Goal: Navigation & Orientation: Find specific page/section

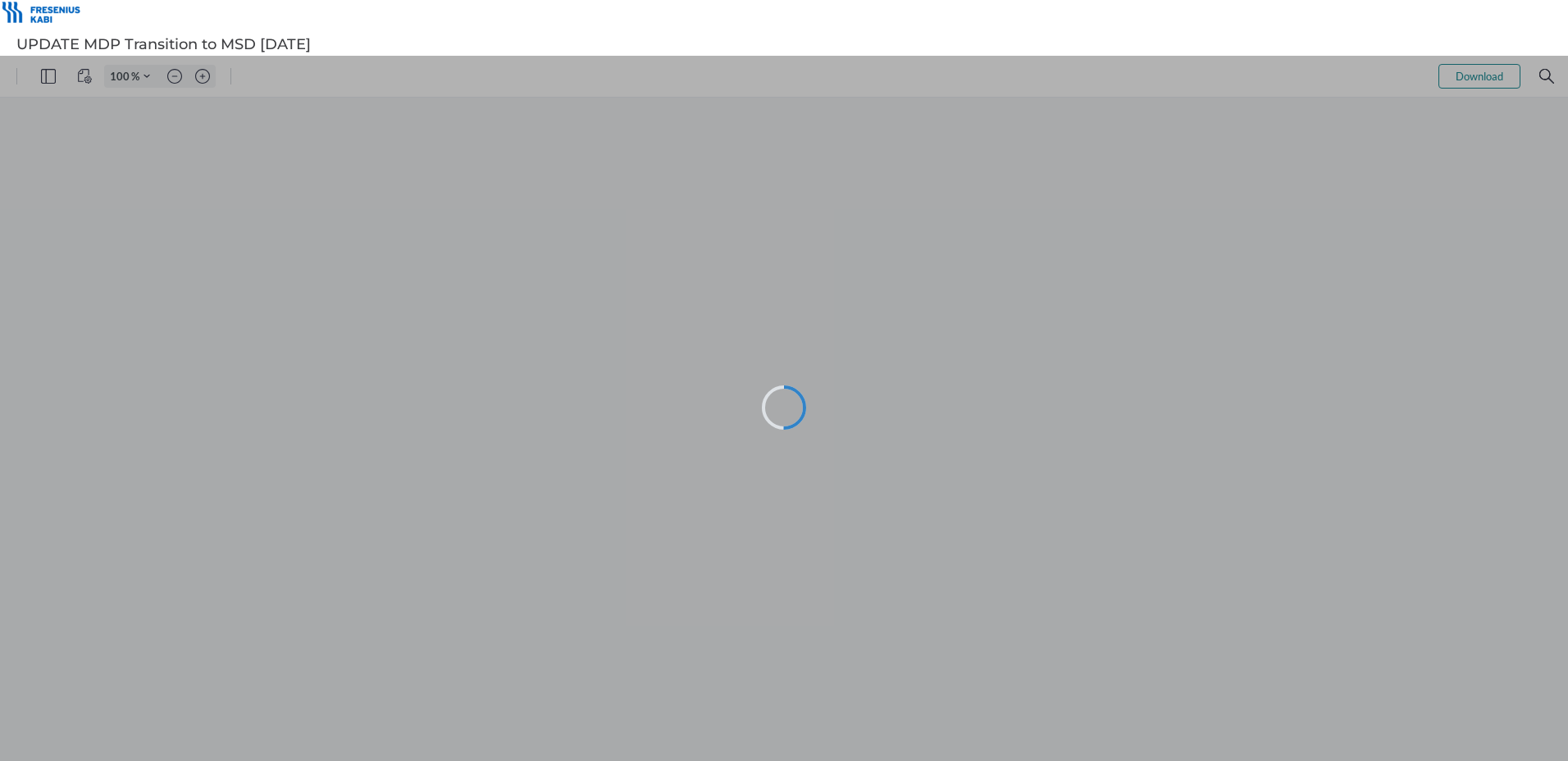
type input "102"
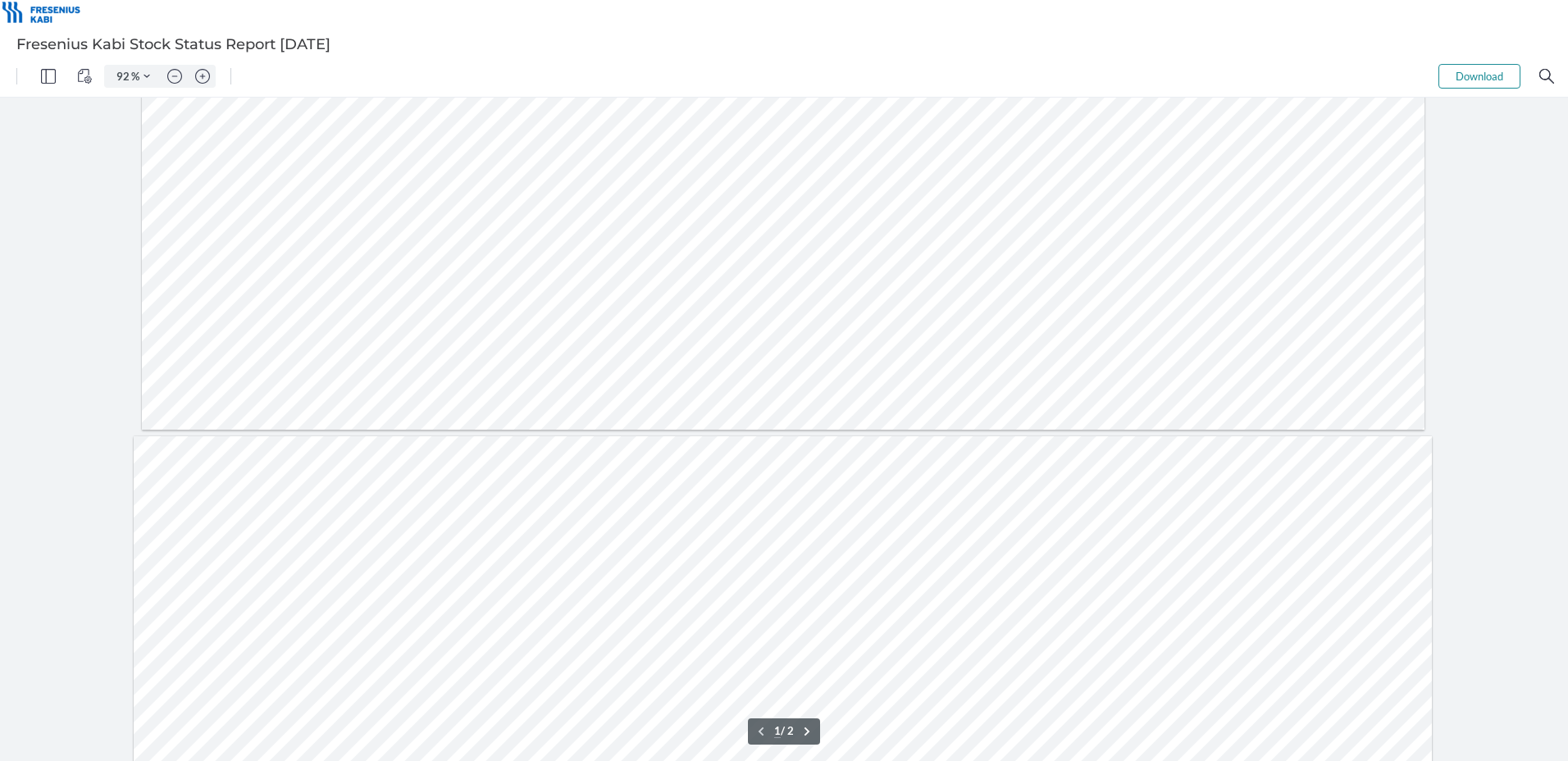
type input "2"
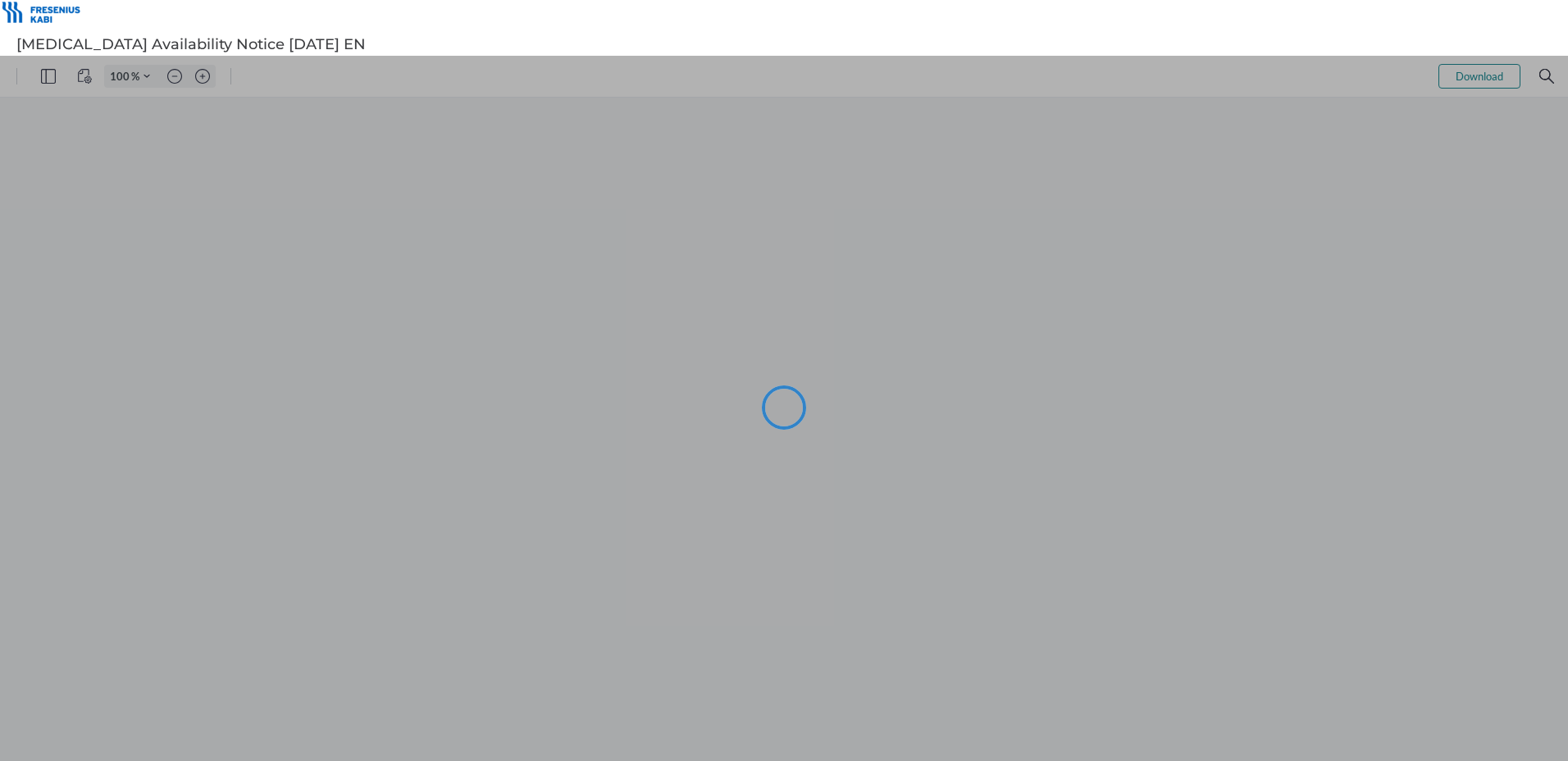
type input "102"
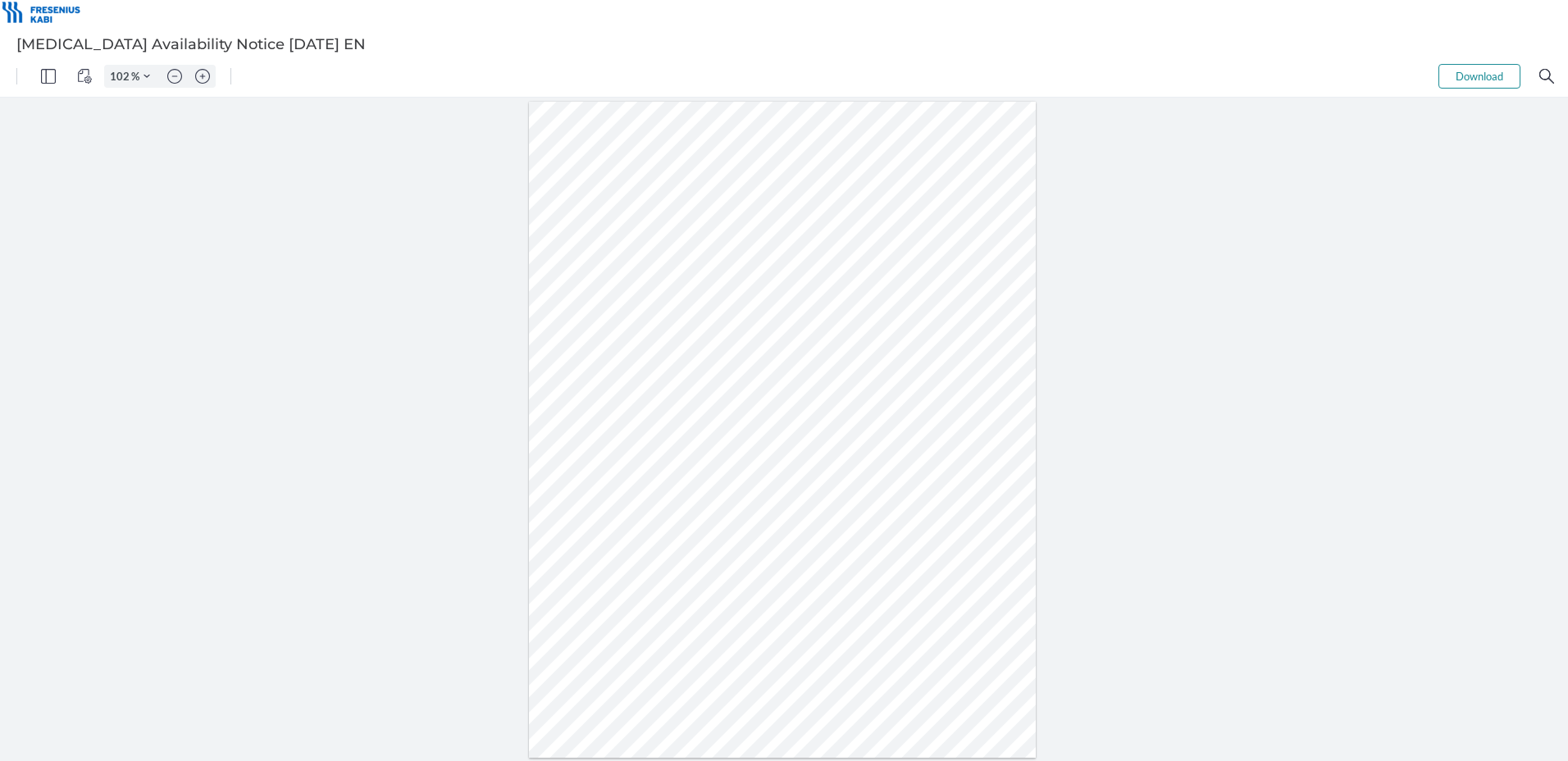
click at [1049, 521] on div at bounding box center [784, 430] width 1568 height 663
